Goal: Check status: Check status

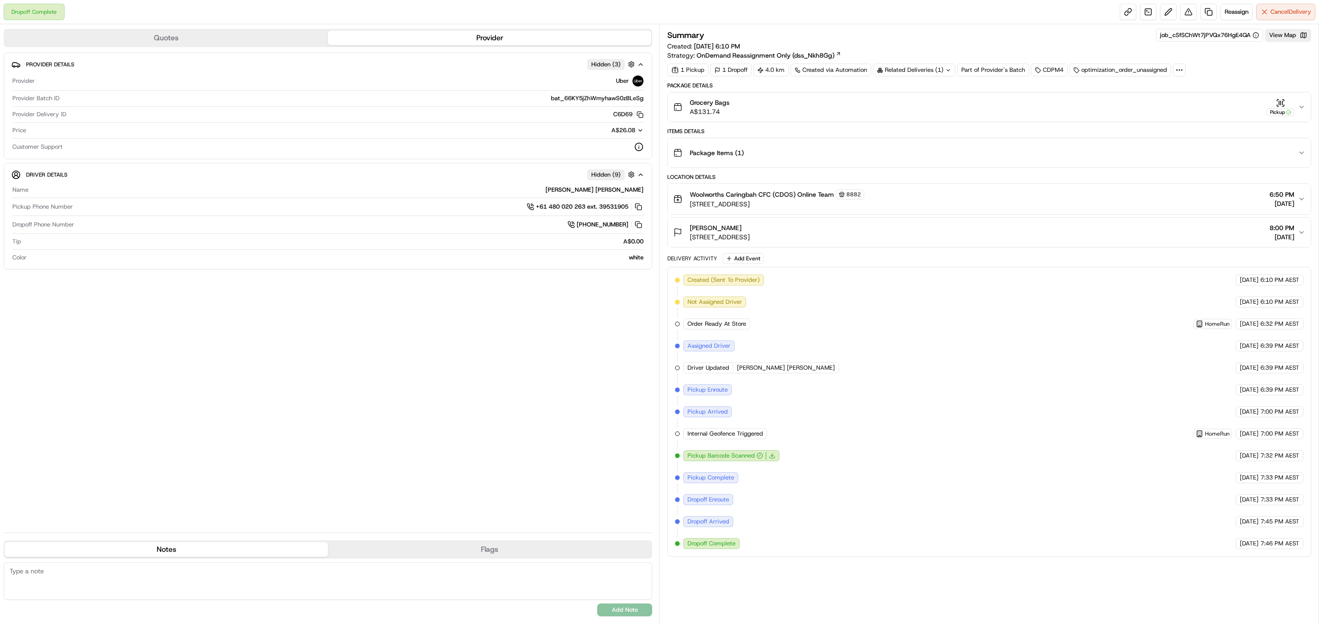
click at [1299, 163] on button "Package Items ( 1 )" at bounding box center [989, 152] width 643 height 29
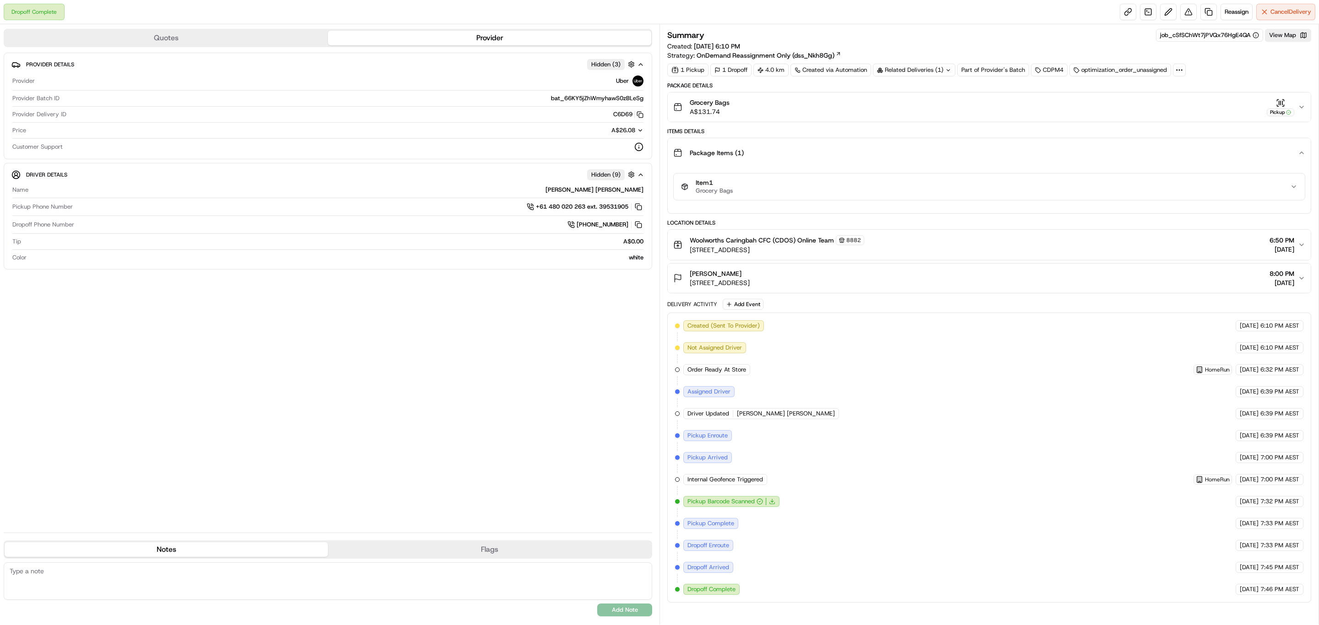
click at [1298, 163] on button "Package Items ( 1 )" at bounding box center [989, 152] width 643 height 29
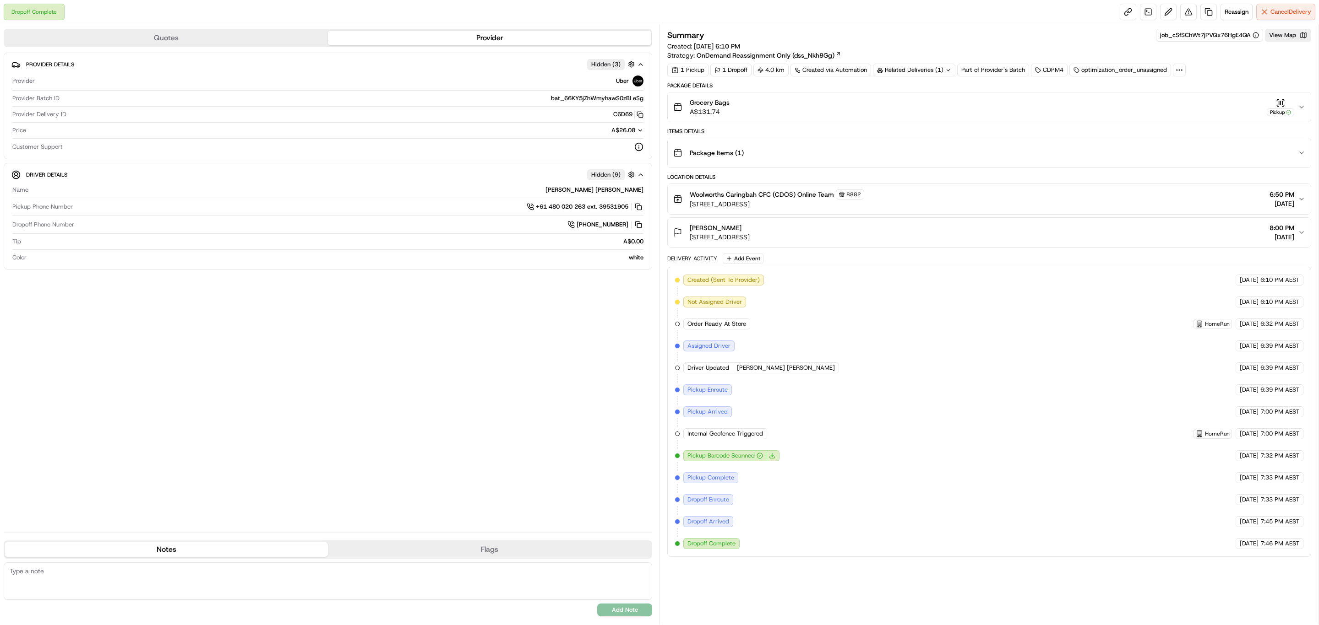
click at [912, 66] on div "Related Deliveries (1)" at bounding box center [914, 70] width 82 height 13
click at [926, 110] on span "269413929" at bounding box center [930, 108] width 33 height 8
